Goal: Transaction & Acquisition: Purchase product/service

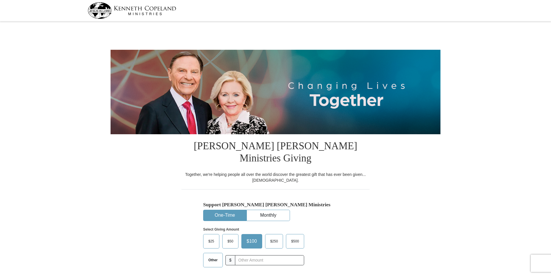
select select "OR"
click at [249, 255] on input "text" at bounding box center [269, 260] width 64 height 10
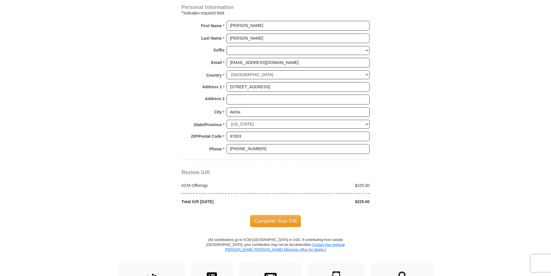
scroll to position [411, 0]
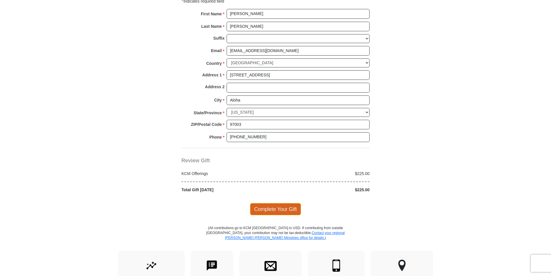
type input "225.00"
click at [289, 203] on span "Complete Your Gift" at bounding box center [275, 209] width 51 height 12
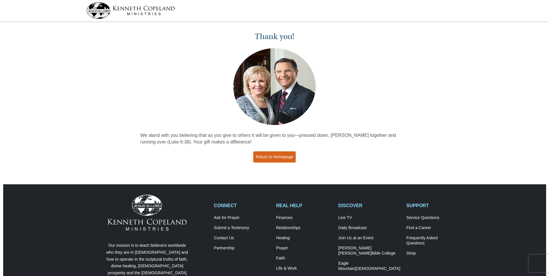
click at [276, 157] on link "Return to Homepage" at bounding box center [274, 156] width 43 height 11
